Goal: Task Accomplishment & Management: Use online tool/utility

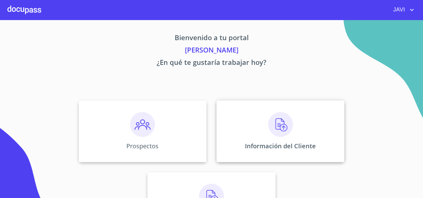
click at [276, 125] on img at bounding box center [280, 124] width 25 height 25
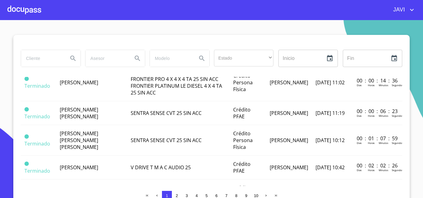
scroll to position [464, 0]
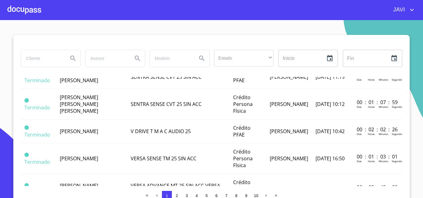
click at [254, 195] on span "10" at bounding box center [256, 196] width 4 height 5
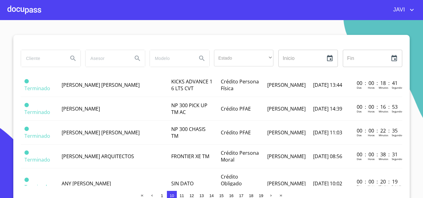
scroll to position [31, 0]
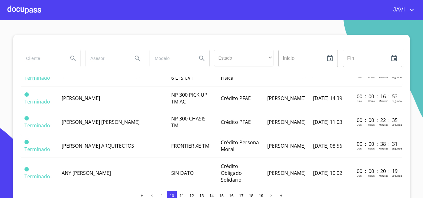
click at [181, 195] on span "11" at bounding box center [181, 196] width 4 height 5
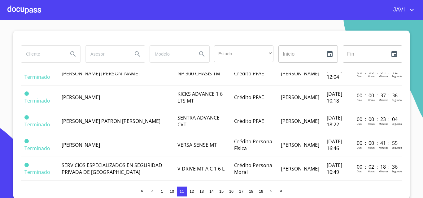
scroll to position [5, 0]
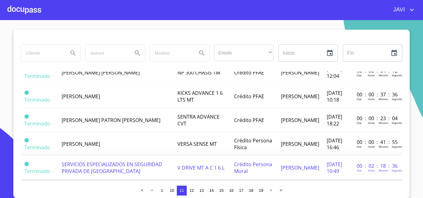
click at [108, 161] on span "SERVICIOS ESPECIALIZADOS EN SEGURIDAD PRIVADA DE [GEOGRAPHIC_DATA]" at bounding box center [112, 168] width 101 height 14
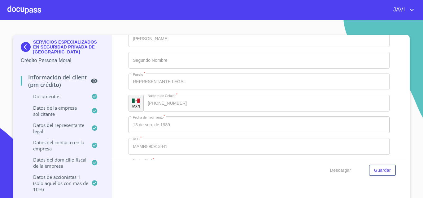
scroll to position [4178, 0]
